Goal: Navigation & Orientation: Find specific page/section

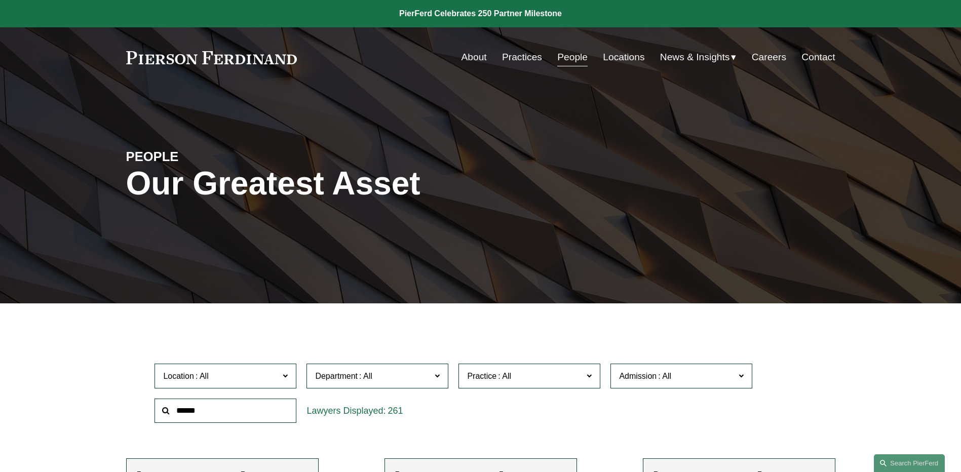
click at [0, 0] on span "News" at bounding box center [0, 0] width 0 height 0
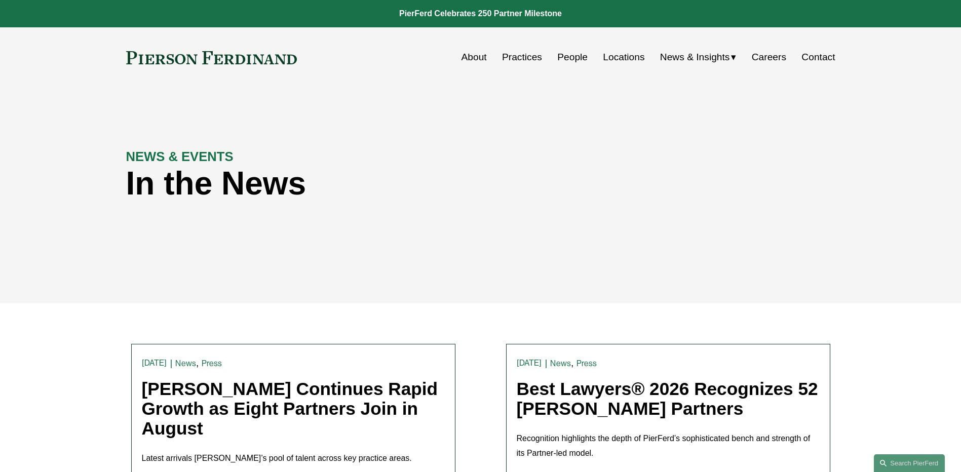
click at [569, 56] on link "People" at bounding box center [572, 57] width 30 height 19
